Goal: Task Accomplishment & Management: Complete application form

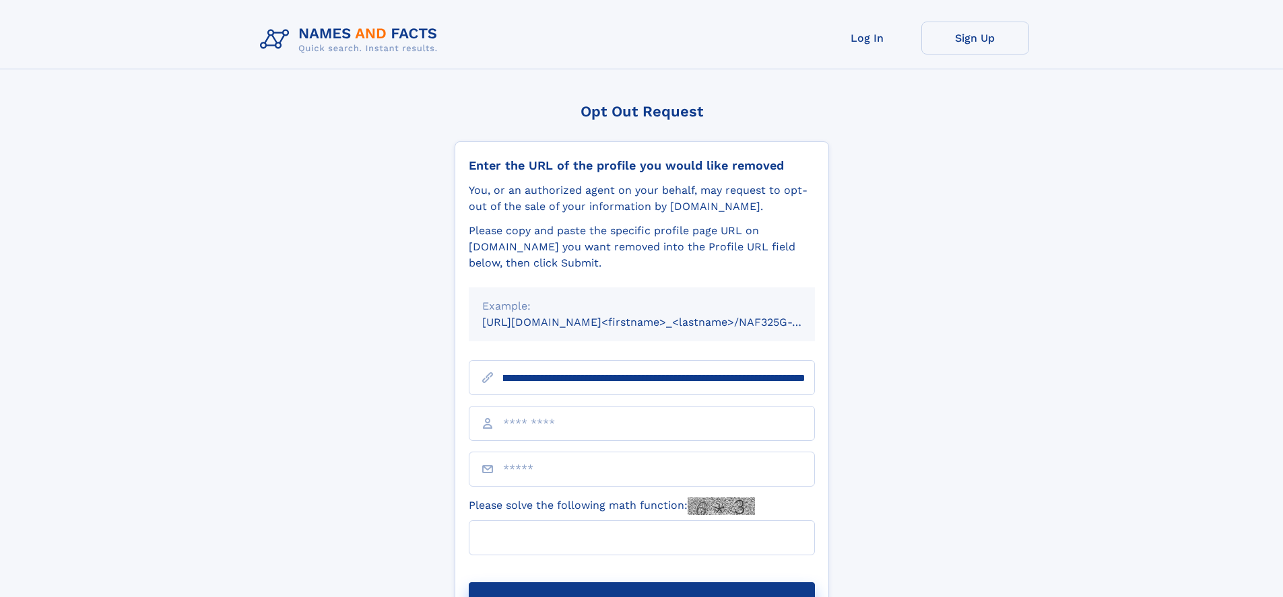
scroll to position [0, 139]
type input "**********"
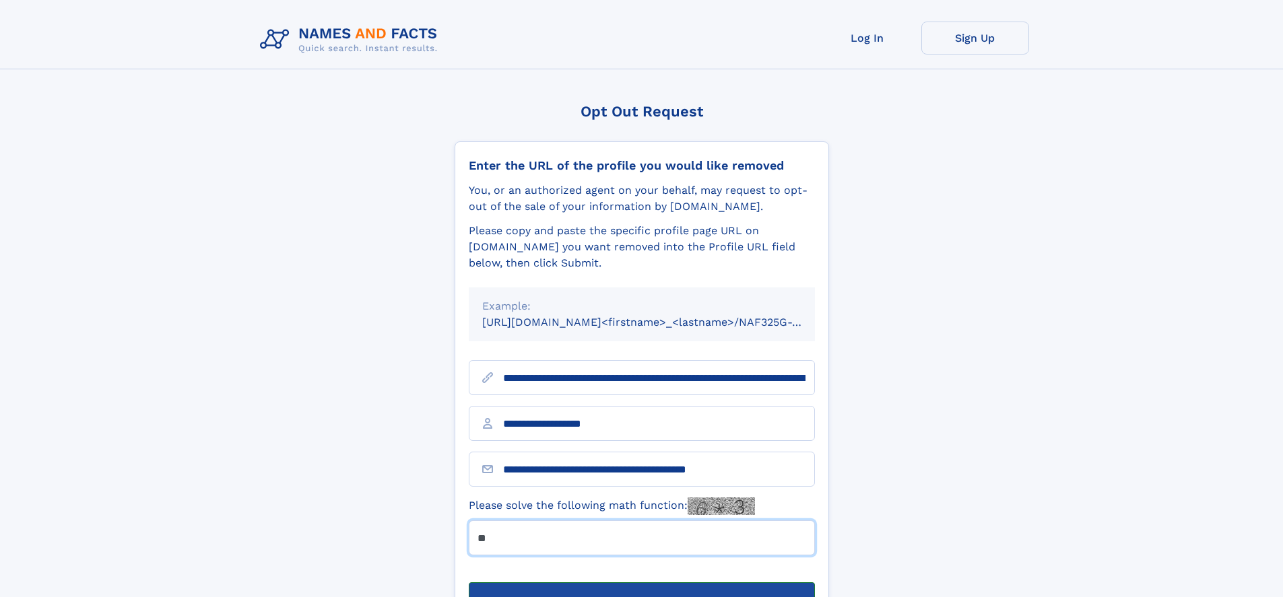
type input "**"
click at [641, 582] on button "Submit Opt Out Request" at bounding box center [642, 603] width 346 height 43
